Goal: Task Accomplishment & Management: Use online tool/utility

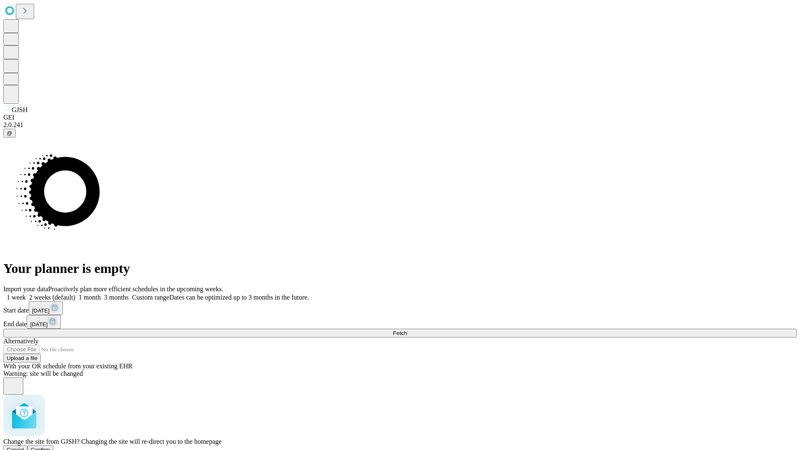
click at [50, 446] on span "Confirm" at bounding box center [41, 449] width 20 height 6
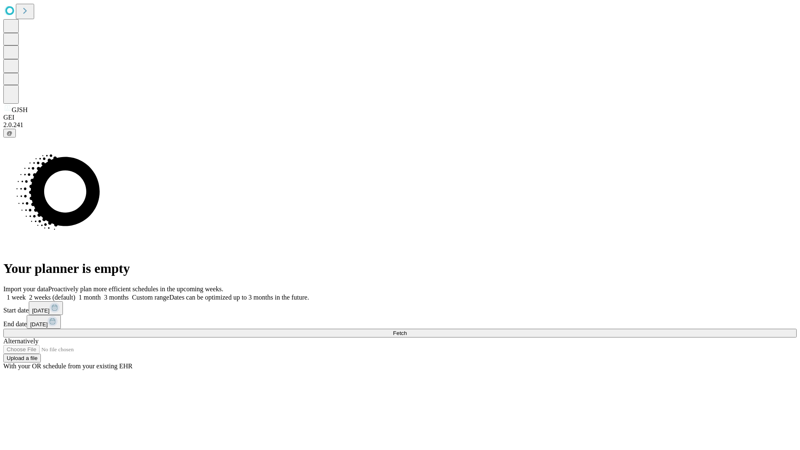
click at [75, 294] on label "2 weeks (default)" at bounding box center [51, 297] width 50 height 7
click at [406, 330] on span "Fetch" at bounding box center [400, 333] width 14 height 6
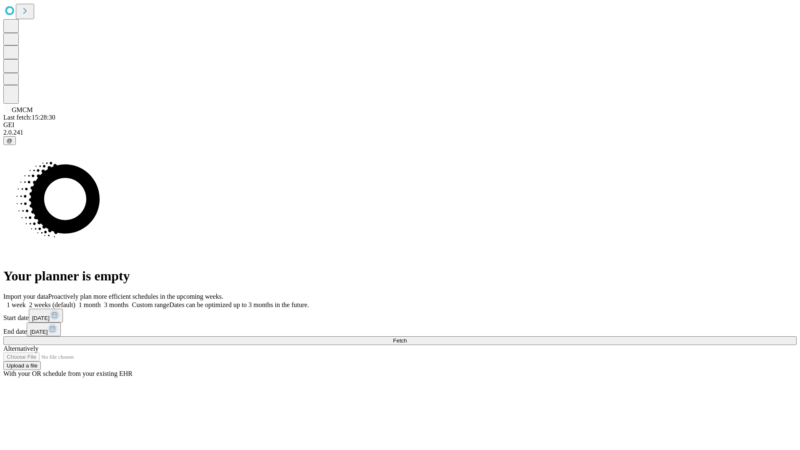
click at [75, 301] on label "2 weeks (default)" at bounding box center [51, 304] width 50 height 7
click at [406, 337] on span "Fetch" at bounding box center [400, 340] width 14 height 6
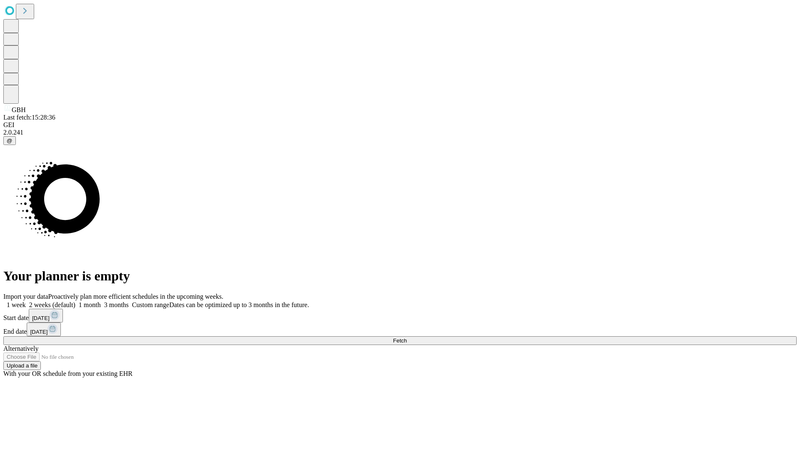
click at [75, 301] on label "2 weeks (default)" at bounding box center [51, 304] width 50 height 7
click at [406, 337] on span "Fetch" at bounding box center [400, 340] width 14 height 6
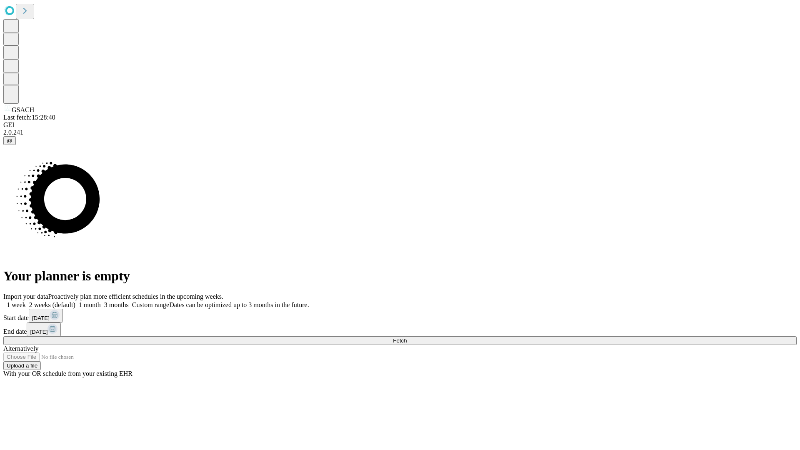
click at [75, 301] on label "2 weeks (default)" at bounding box center [51, 304] width 50 height 7
click at [406, 337] on span "Fetch" at bounding box center [400, 340] width 14 height 6
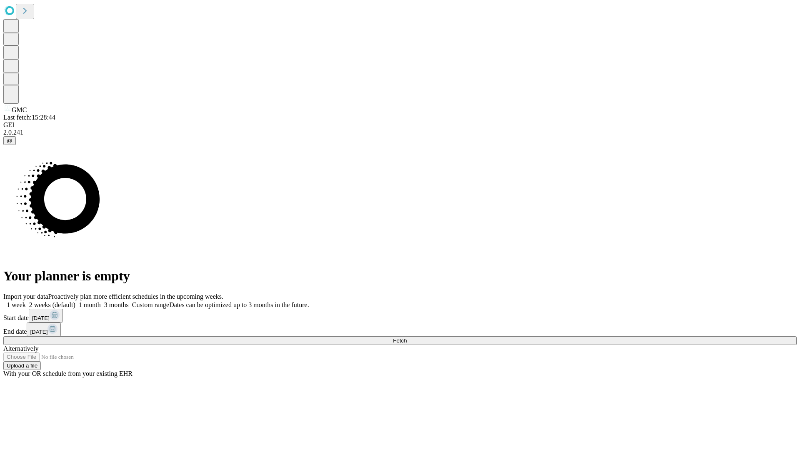
click at [75, 301] on label "2 weeks (default)" at bounding box center [51, 304] width 50 height 7
click at [406, 337] on span "Fetch" at bounding box center [400, 340] width 14 height 6
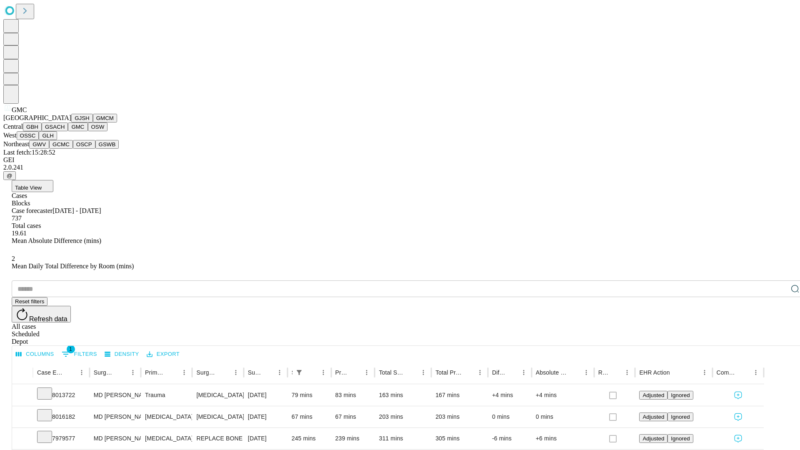
click at [88, 131] on button "OSW" at bounding box center [98, 126] width 20 height 9
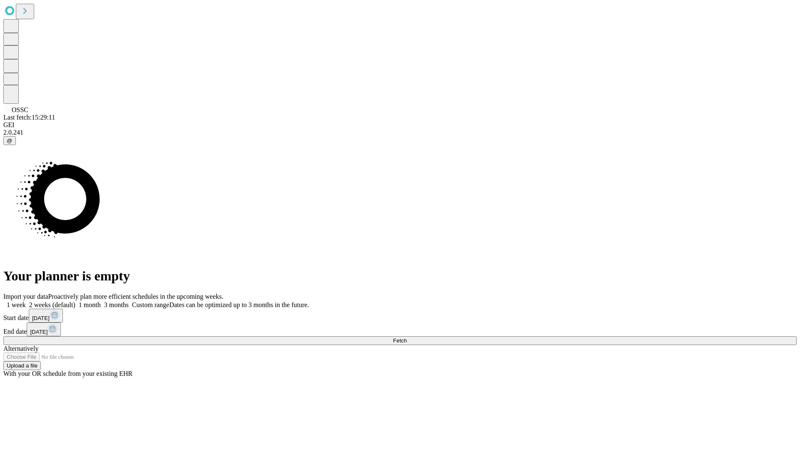
click at [75, 301] on label "2 weeks (default)" at bounding box center [51, 304] width 50 height 7
click at [406, 337] on span "Fetch" at bounding box center [400, 340] width 14 height 6
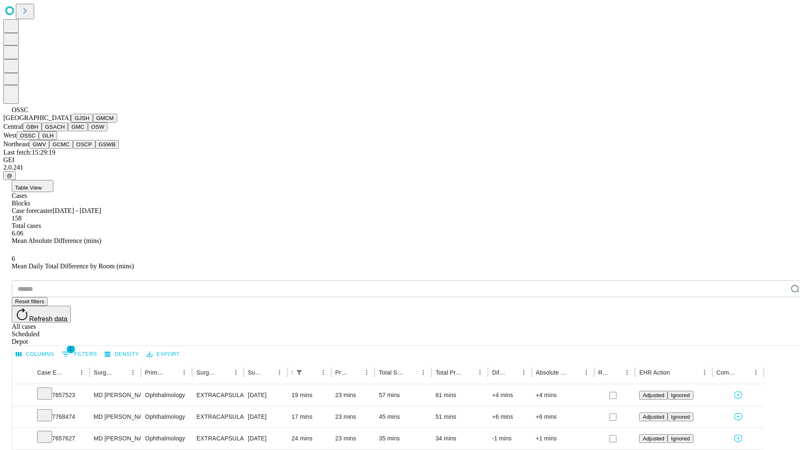
click at [57, 140] on button "GLH" at bounding box center [48, 135] width 18 height 9
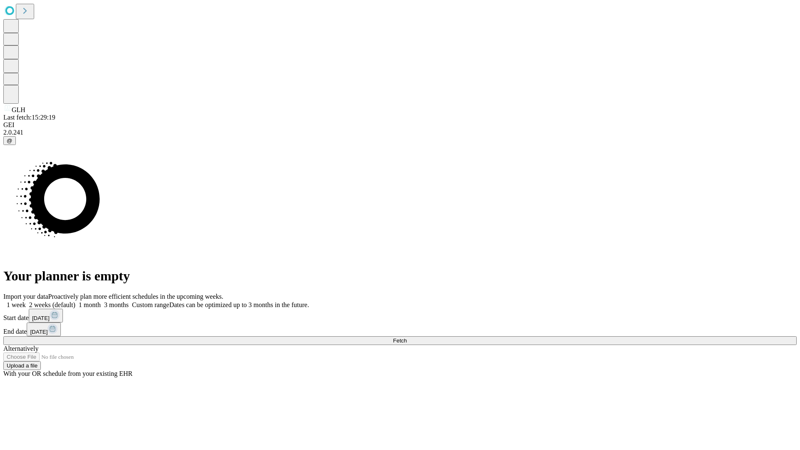
click at [75, 301] on label "2 weeks (default)" at bounding box center [51, 304] width 50 height 7
click at [406, 337] on span "Fetch" at bounding box center [400, 340] width 14 height 6
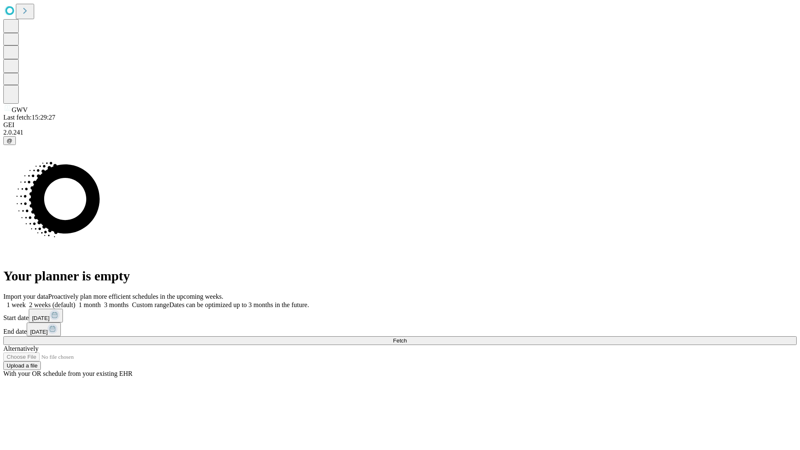
click at [75, 301] on label "2 weeks (default)" at bounding box center [51, 304] width 50 height 7
click at [406, 337] on span "Fetch" at bounding box center [400, 340] width 14 height 6
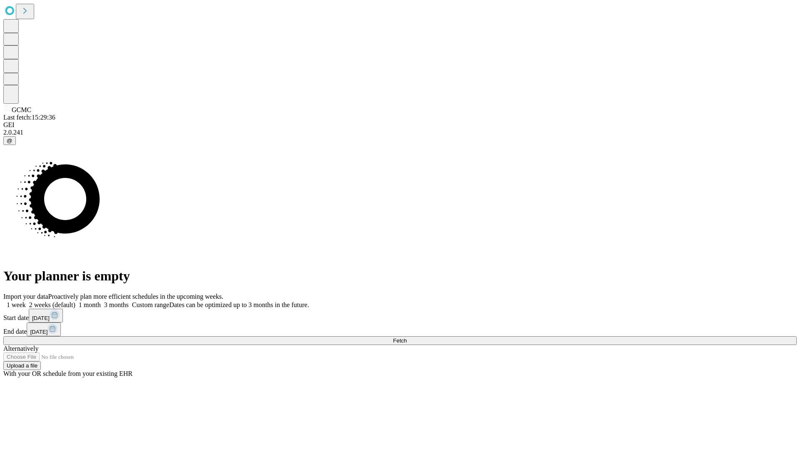
click at [75, 301] on label "2 weeks (default)" at bounding box center [51, 304] width 50 height 7
click at [406, 337] on span "Fetch" at bounding box center [400, 340] width 14 height 6
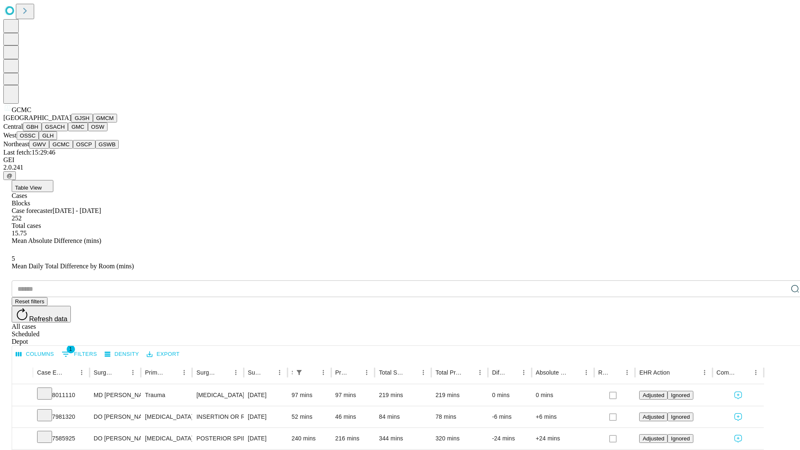
click at [73, 149] on button "OSCP" at bounding box center [84, 144] width 22 height 9
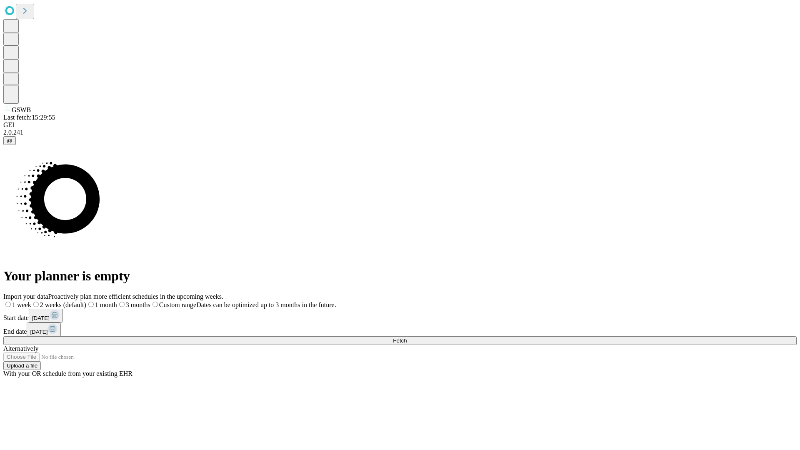
click at [86, 301] on label "2 weeks (default)" at bounding box center [58, 304] width 55 height 7
click at [406, 337] on span "Fetch" at bounding box center [400, 340] width 14 height 6
